Goal: Task Accomplishment & Management: Manage account settings

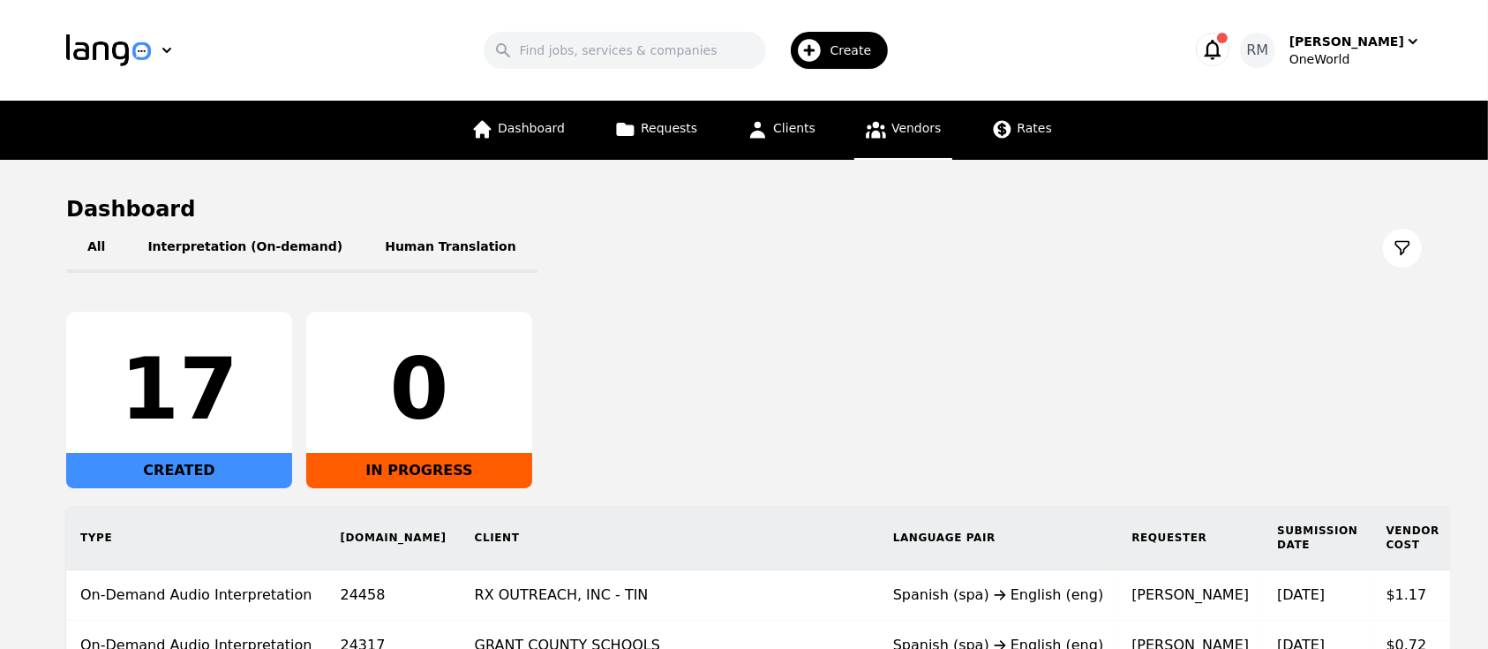
click at [880, 127] on icon at bounding box center [876, 130] width 20 height 17
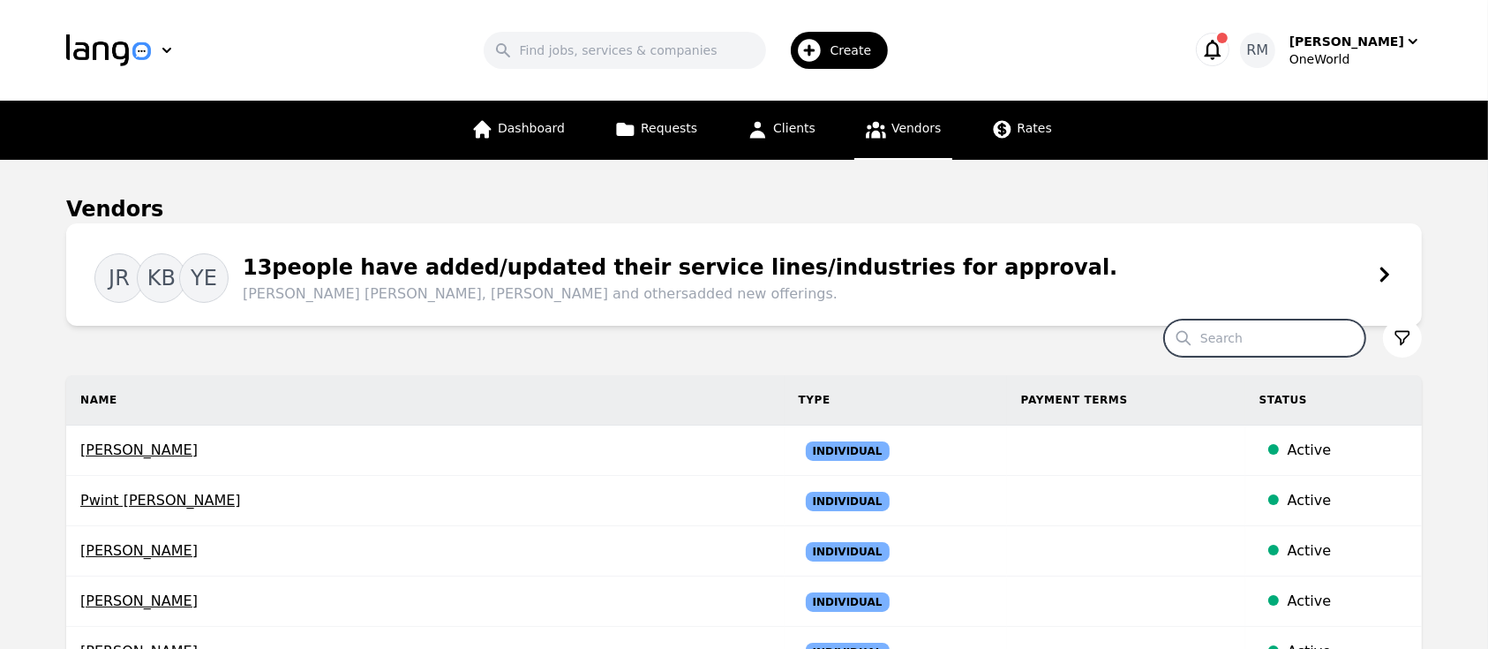
click at [1292, 341] on input "Search" at bounding box center [1264, 337] width 201 height 37
type input "[PERSON_NAME]"
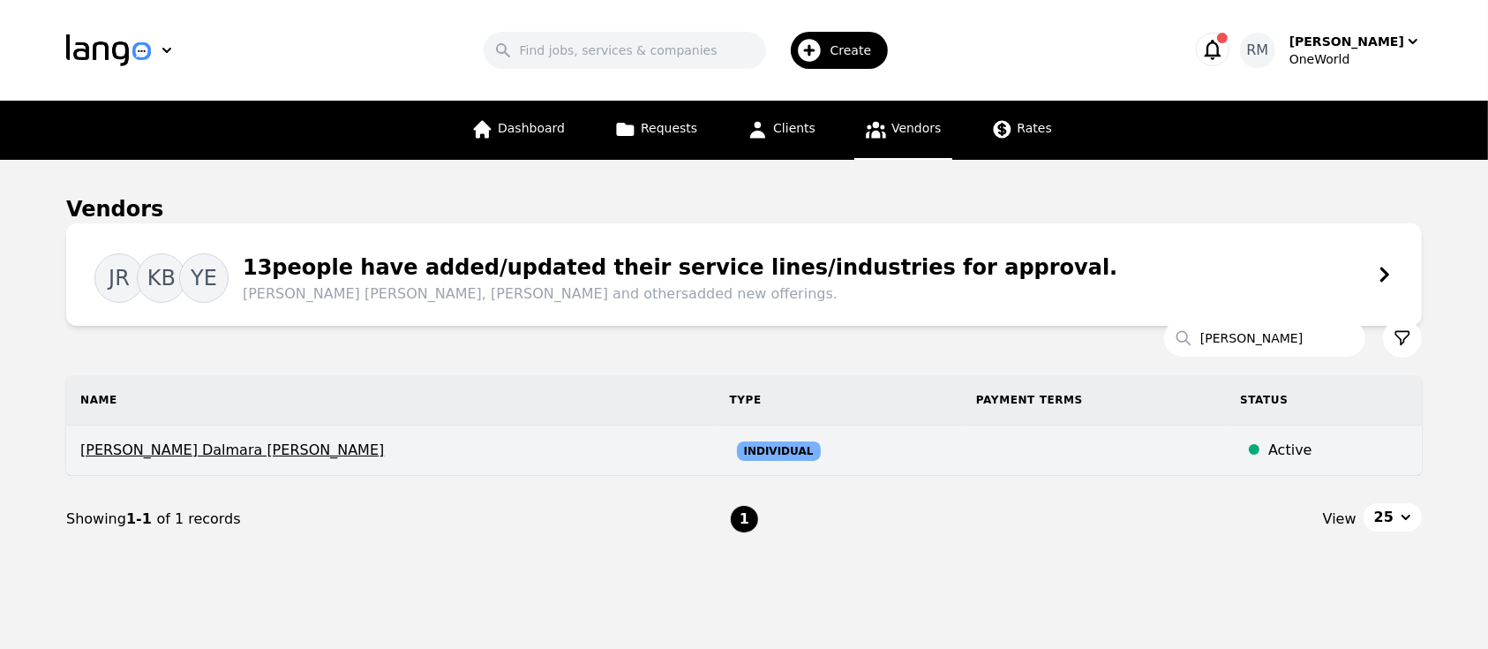
click at [207, 457] on span "[PERSON_NAME] Dalmara [PERSON_NAME]" at bounding box center [390, 449] width 621 height 21
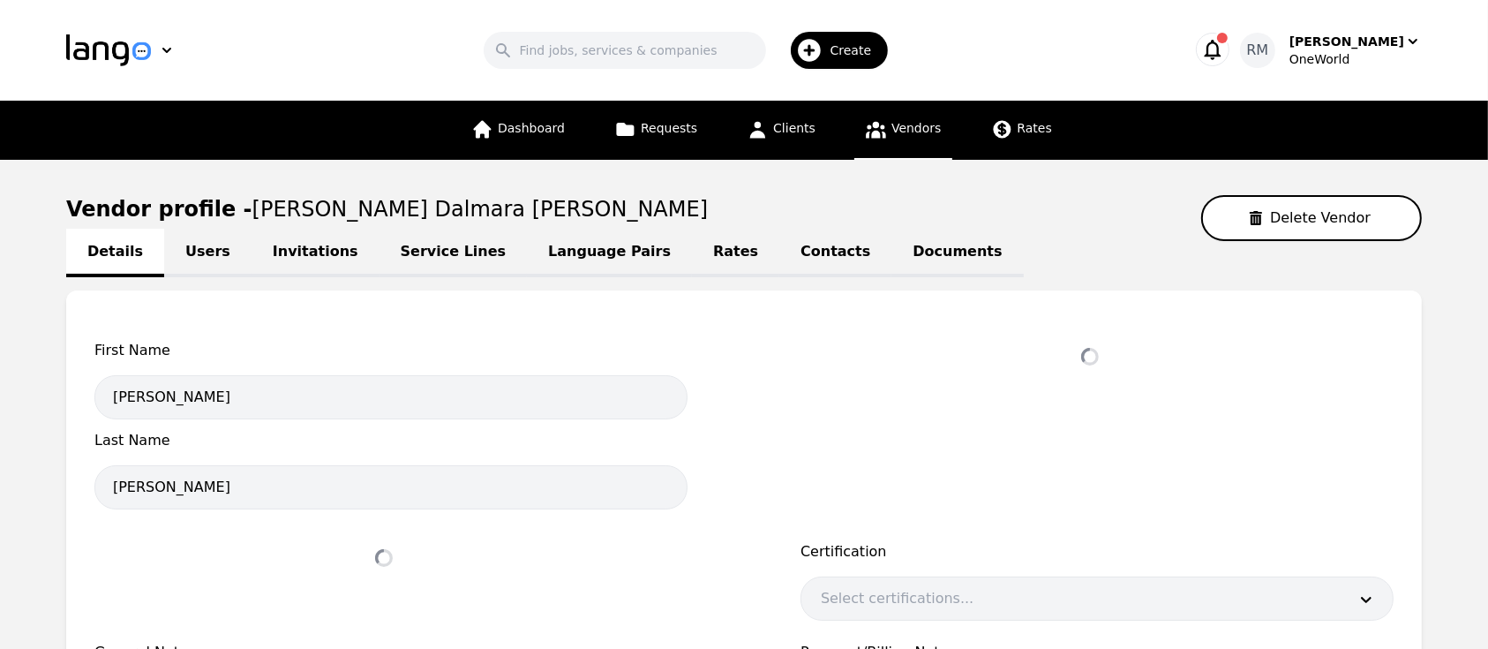
select select "active"
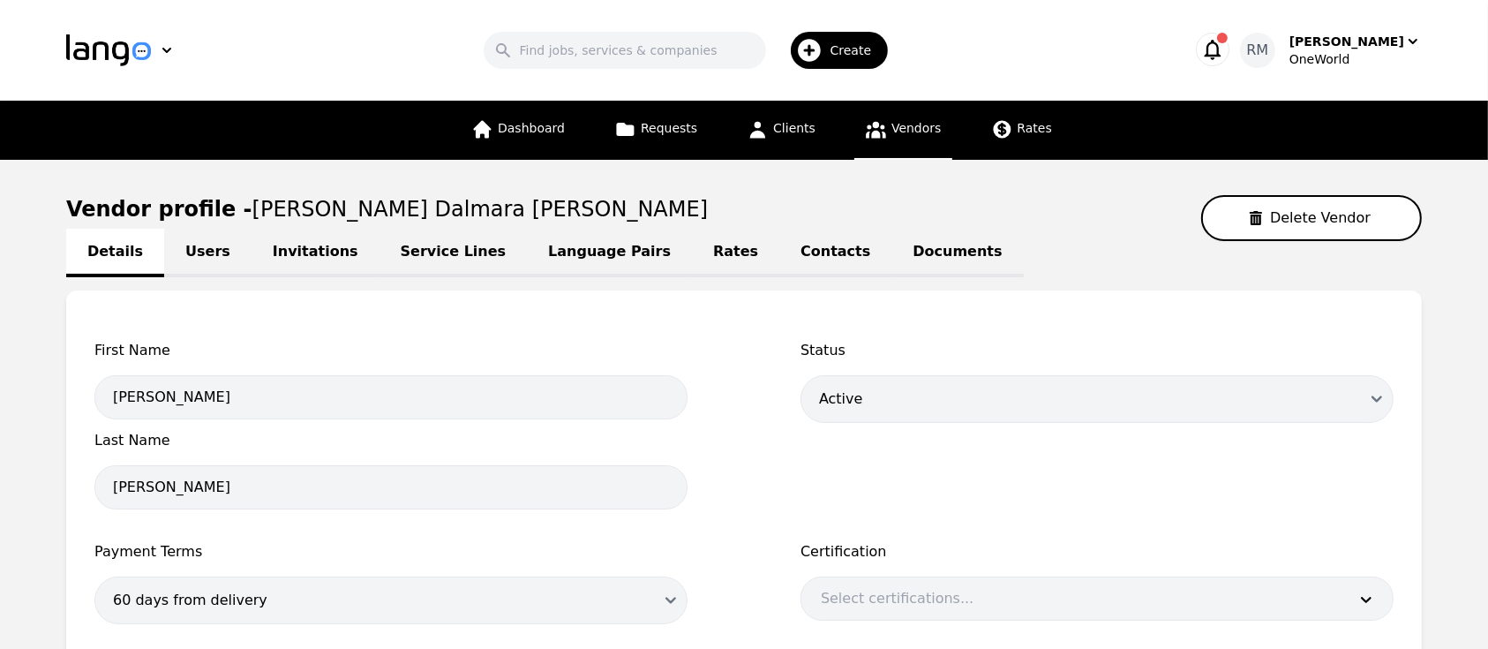
click at [298, 246] on link "Invitations" at bounding box center [315, 253] width 128 height 49
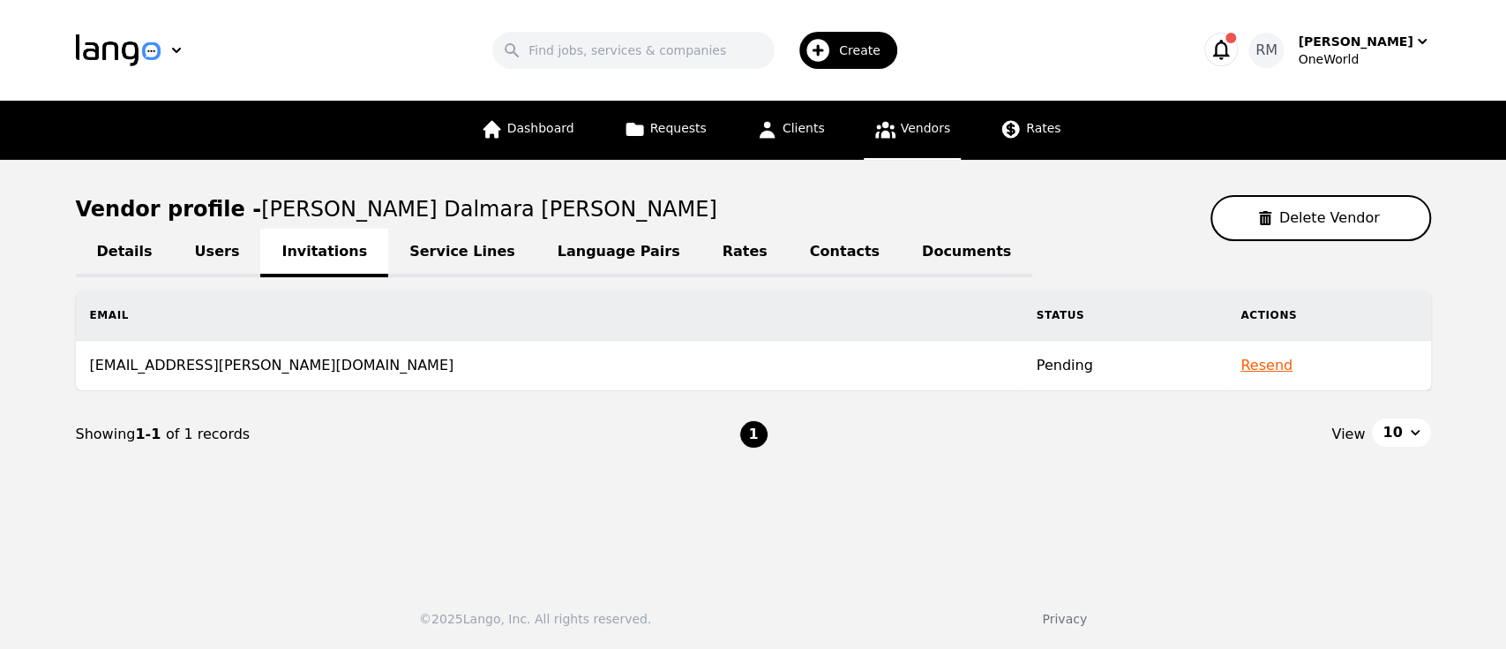
click at [39, 255] on main "Vendor profile - [PERSON_NAME] [PERSON_NAME] Delete Vendor Details Users Invita…" at bounding box center [753, 364] width 1506 height 408
click at [567, 259] on link "Language Pairs" at bounding box center [618, 253] width 165 height 49
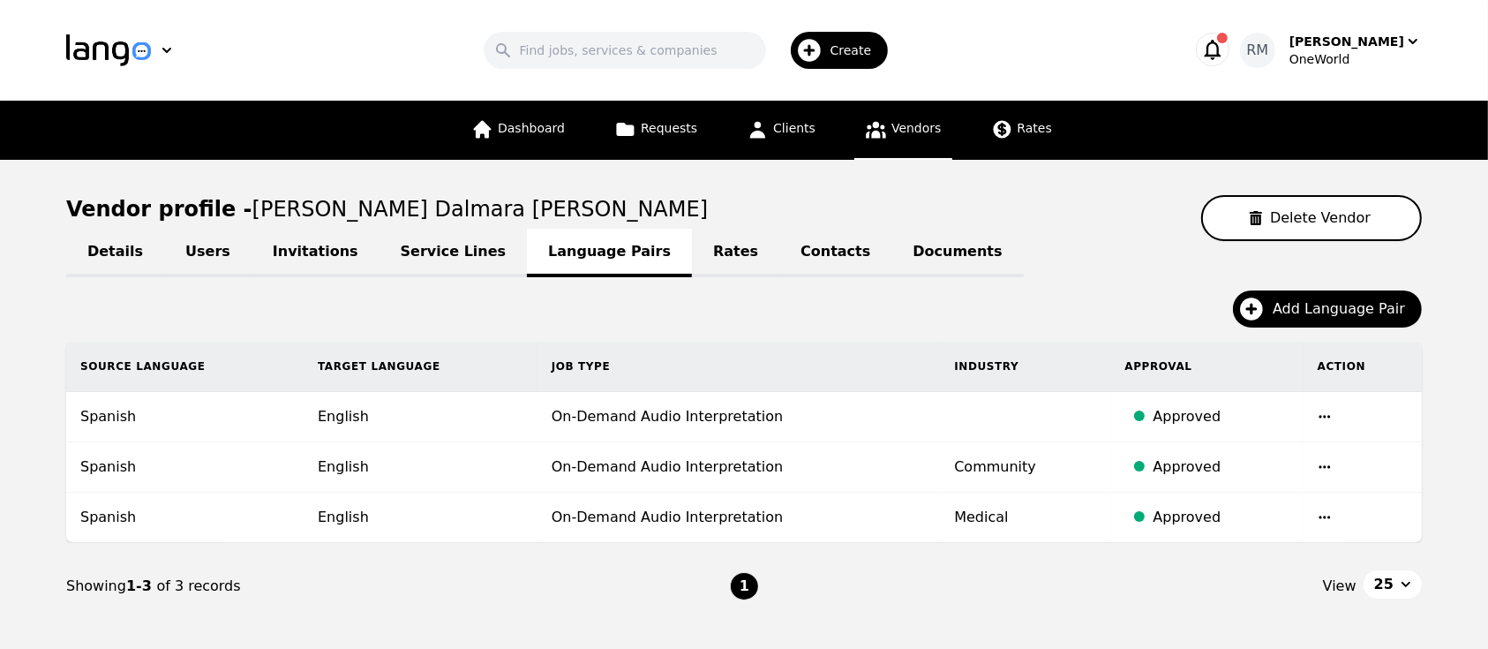
click at [779, 246] on link "Contacts" at bounding box center [835, 253] width 112 height 49
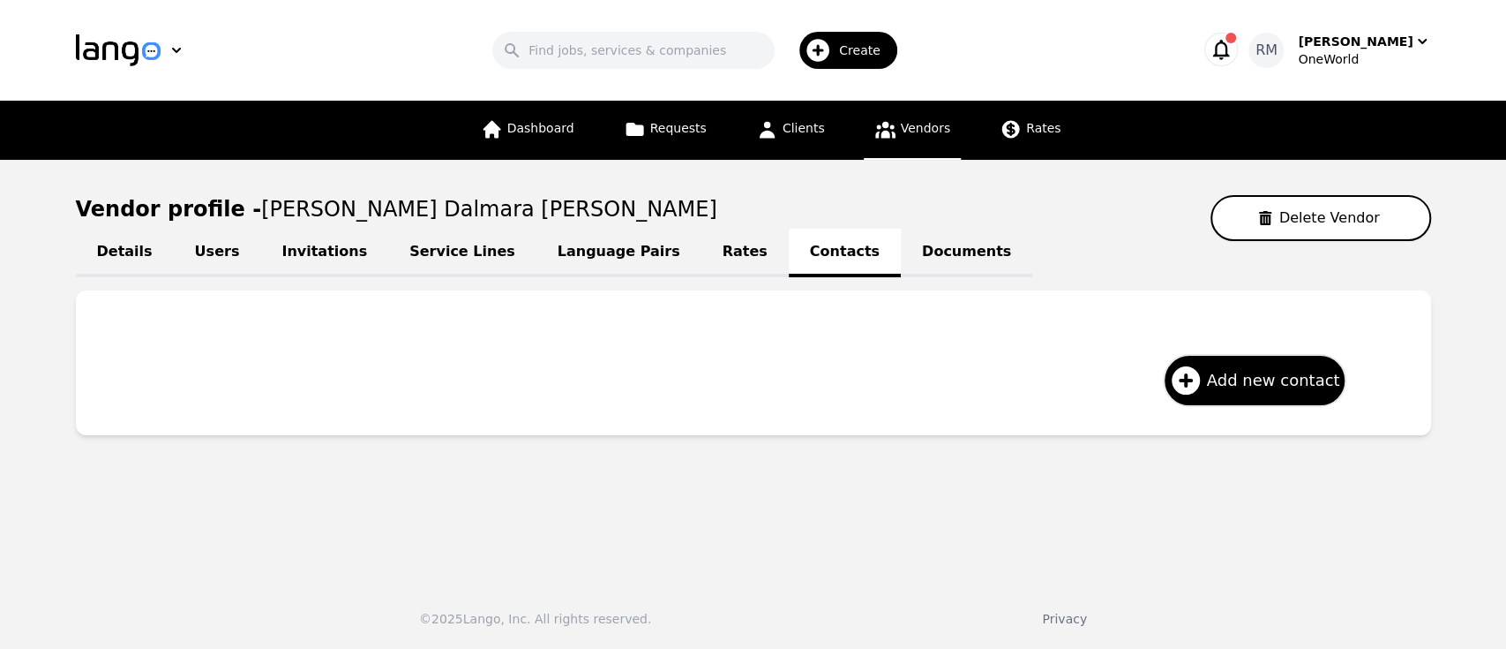
click at [544, 255] on link "Language Pairs" at bounding box center [618, 253] width 165 height 49
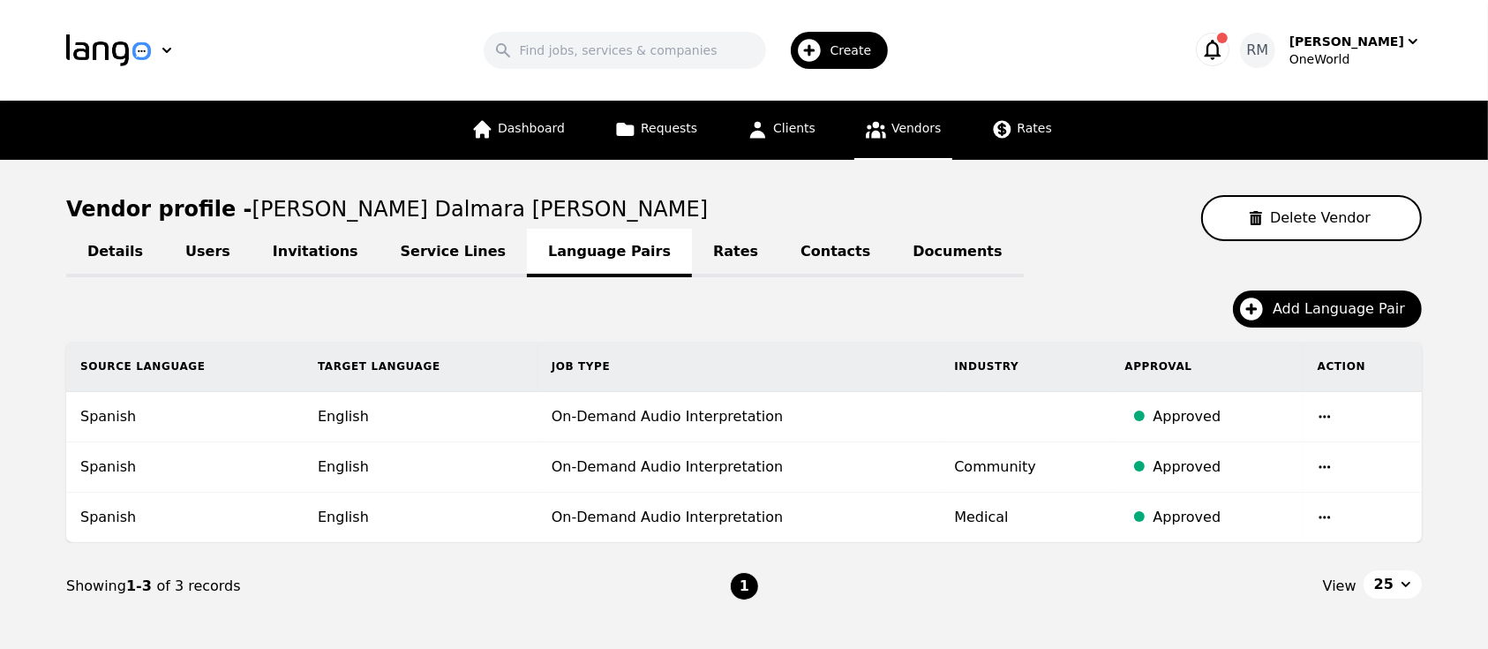
click at [395, 251] on link "Service Lines" at bounding box center [453, 253] width 148 height 49
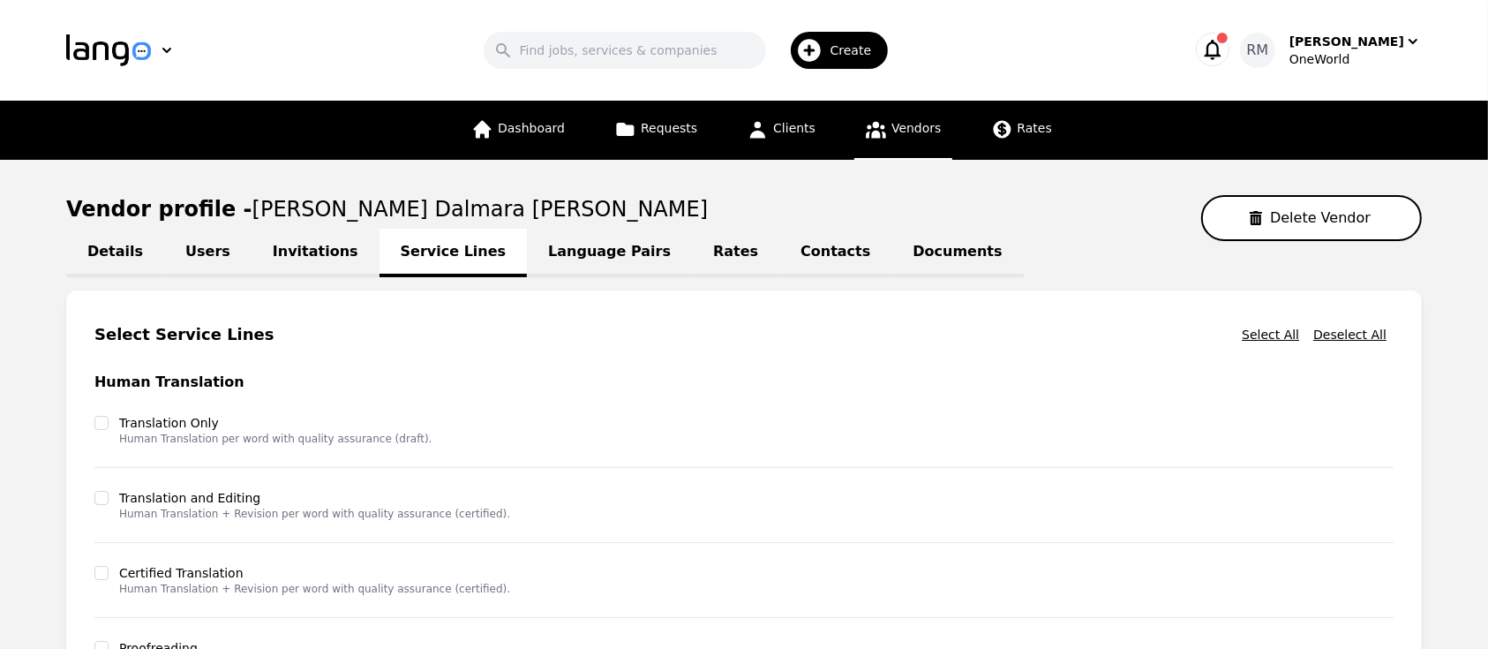
click at [283, 244] on link "Invitations" at bounding box center [315, 253] width 128 height 49
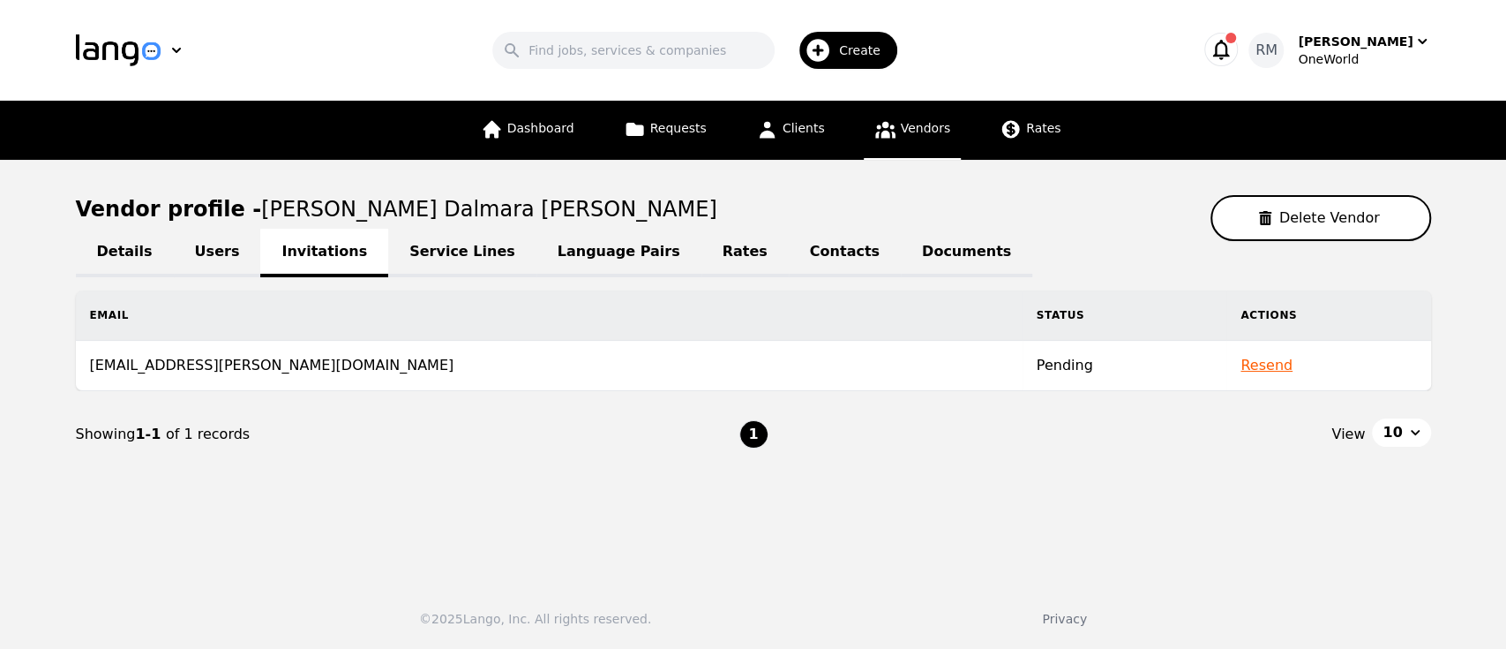
click at [1241, 367] on button "Resend" at bounding box center [1267, 365] width 52 height 21
